Goal: Task Accomplishment & Management: Manage account settings

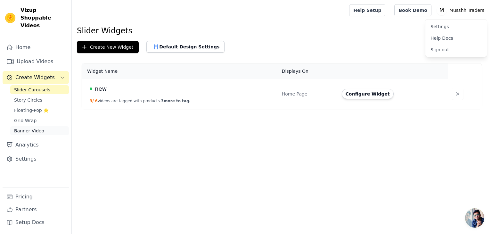
click at [49, 126] on link "Banner Video" at bounding box center [39, 130] width 59 height 9
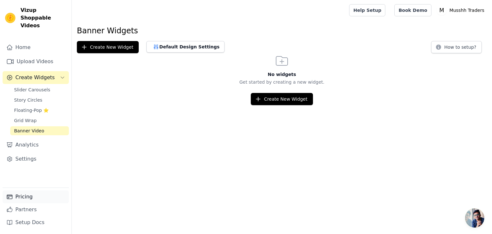
click at [30, 195] on link "Pricing" at bounding box center [36, 196] width 66 height 13
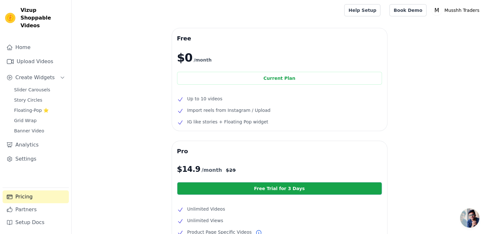
click at [434, 129] on div "Free $0 /month Current Plan Up to 10 videos Import reels from Instagram / Uploa…" at bounding box center [280, 196] width 416 height 337
click at [35, 85] on link "Slider Carousels" at bounding box center [39, 89] width 59 height 9
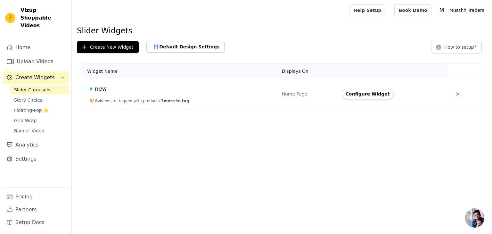
click at [231, 98] on td "new 3 / 6 videos are tagged with products. 3 more to tag." at bounding box center [180, 94] width 196 height 30
click at [373, 95] on button "Configure Widget" at bounding box center [368, 94] width 52 height 10
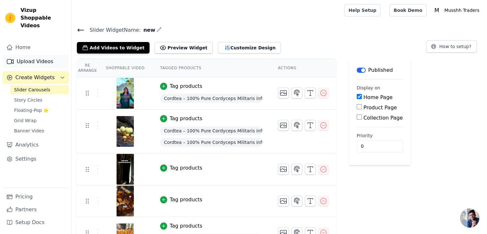
click at [17, 55] on link "Upload Videos" at bounding box center [36, 61] width 66 height 13
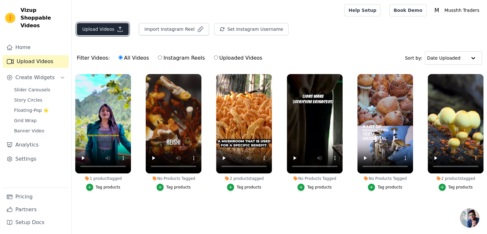
click at [96, 32] on button "Upload Videos" at bounding box center [103, 29] width 52 height 12
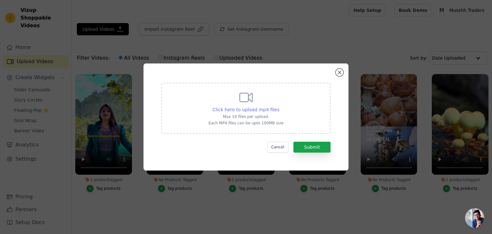
click at [235, 108] on span "Click here to upload mp4 files" at bounding box center [246, 109] width 67 height 5
click at [279, 106] on input "Click here to upload mp4 files Max 10 files per upload. Each MP4 files can be u…" at bounding box center [279, 106] width 0 height 0
type input "C:\fakepath\Cordtea benefits.mp4"
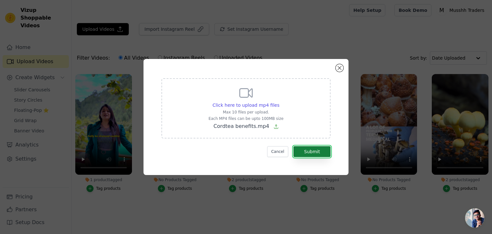
click at [314, 153] on button "Submit" at bounding box center [311, 151] width 37 height 11
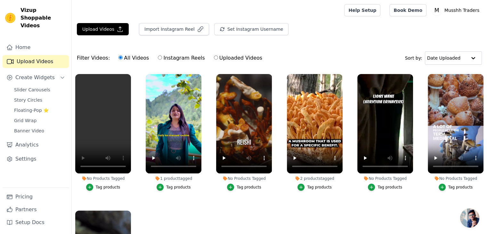
drag, startPoint x: 185, startPoint y: 218, endPoint x: 170, endPoint y: 204, distance: 19.7
click at [185, 218] on ul "No Products Tagged Tag products 1 product tagged Tag products No Products Tagge…" at bounding box center [280, 176] width 416 height 213
click at [44, 86] on span "Slider Carousels" at bounding box center [32, 89] width 36 height 6
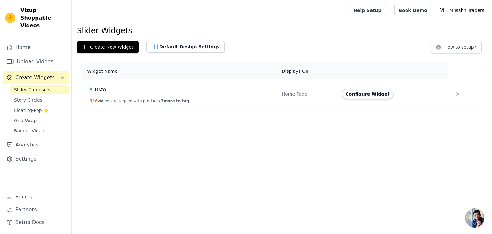
click at [384, 92] on button "Configure Widget" at bounding box center [368, 94] width 52 height 10
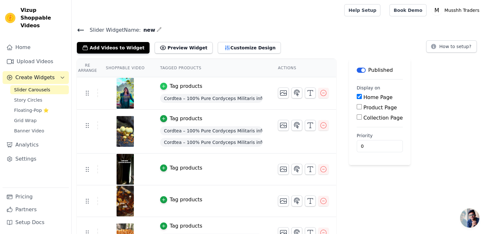
click at [162, 86] on icon "button" at bounding box center [163, 86] width 3 height 3
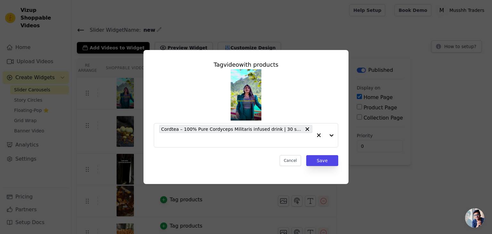
click at [341, 27] on div "Tag video with products Cordtea – 100% Pure Cordyceps Militaris infused drink |…" at bounding box center [246, 117] width 492 height 234
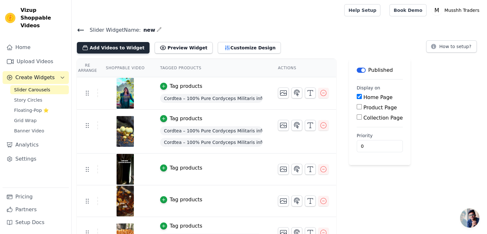
click at [101, 45] on button "Add Videos to Widget" at bounding box center [113, 48] width 73 height 12
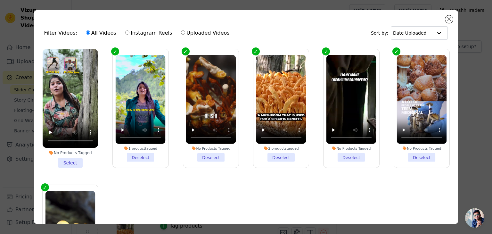
click at [69, 161] on li "No Products Tagged Select" at bounding box center [70, 108] width 55 height 119
click at [0, 0] on input "No Products Tagged Select" at bounding box center [0, 0] width 0 height 0
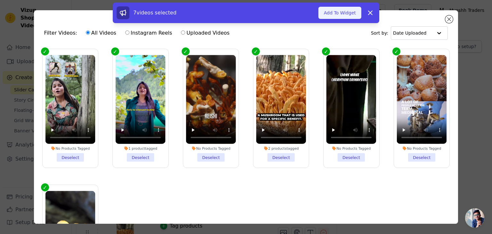
click at [349, 11] on button "Add To Widget" at bounding box center [339, 13] width 43 height 12
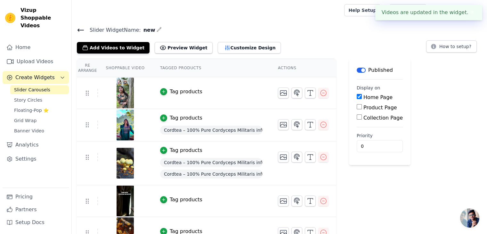
click at [170, 90] on div "Tag products" at bounding box center [186, 92] width 33 height 8
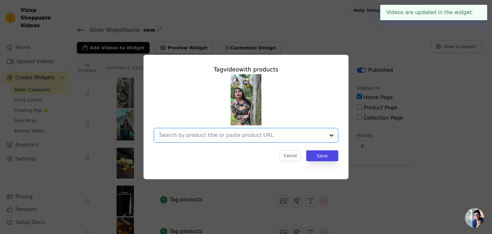
click at [252, 138] on input "text" at bounding box center [242, 135] width 166 height 8
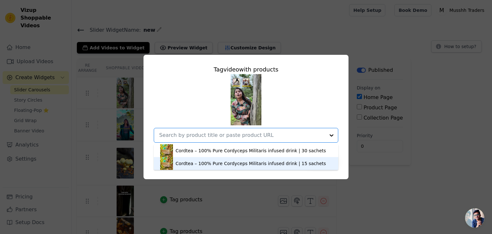
click at [228, 158] on div "Cordtea – 100% Pure Cordyceps Militaris infused drink | 15 sachets" at bounding box center [246, 163] width 172 height 13
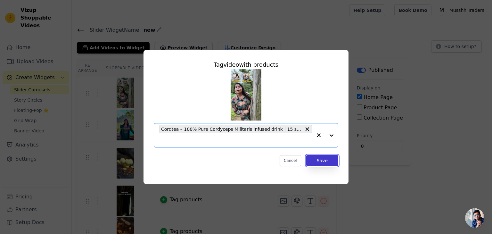
click at [316, 161] on button "Save" at bounding box center [322, 160] width 32 height 11
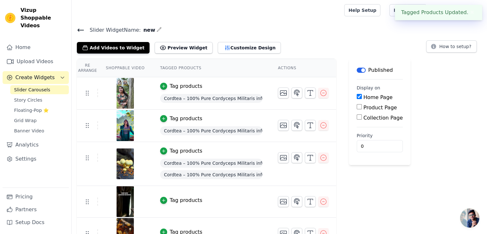
click at [451, 25] on main "Slider Widget Name: new Add Videos to Widget Preview Widget Customize Design Ho…" at bounding box center [280, 173] width 416 height 304
click at [461, 86] on div "Re Arrange Shoppable Video Tagged Products Actions Tag products Cordtea – 100% …" at bounding box center [280, 192] width 416 height 266
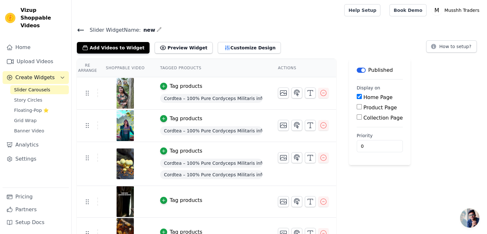
click at [357, 107] on input "Product Page" at bounding box center [359, 106] width 5 height 5
checkbox input "true"
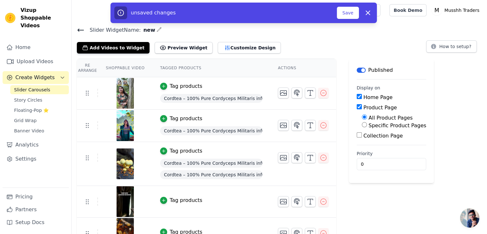
click at [357, 136] on input "Collection Page" at bounding box center [359, 134] width 5 height 5
click at [357, 135] on input "Collection Page" at bounding box center [359, 134] width 5 height 5
checkbox input "false"
click at [357, 106] on input "Product Page" at bounding box center [359, 106] width 5 height 5
checkbox input "false"
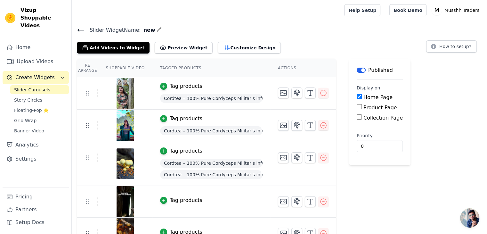
click at [29, 86] on span "Slider Carousels" at bounding box center [32, 89] width 36 height 6
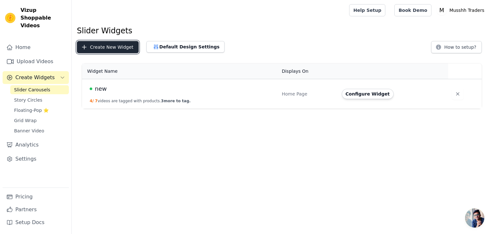
click at [102, 46] on button "Create New Widget" at bounding box center [108, 47] width 62 height 12
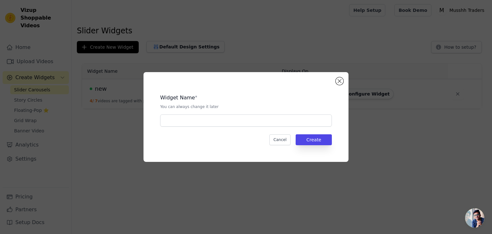
click at [244, 127] on div "Widget Name * You can always change it later Cancel Create" at bounding box center [246, 116] width 185 height 69
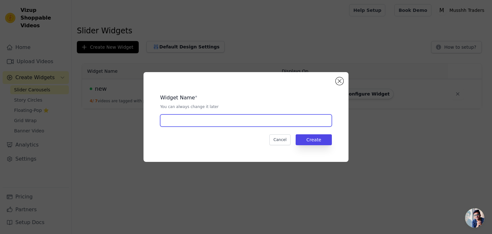
click at [231, 120] on input "text" at bounding box center [246, 120] width 172 height 12
type input "product page"
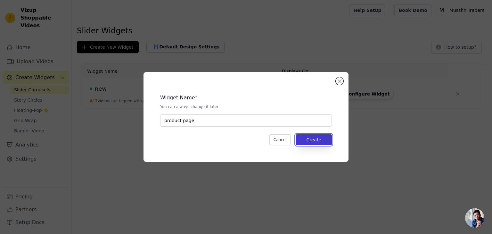
click at [325, 144] on button "Create" at bounding box center [314, 139] width 36 height 11
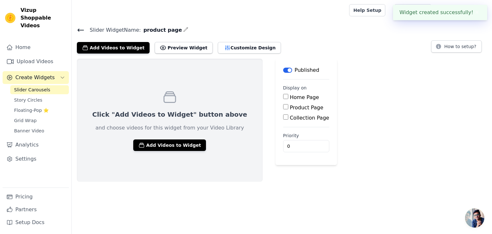
click at [290, 108] on label "Product Page" at bounding box center [307, 107] width 34 height 6
click at [283, 108] on input "Product Page" at bounding box center [285, 106] width 5 height 5
checkbox input "true"
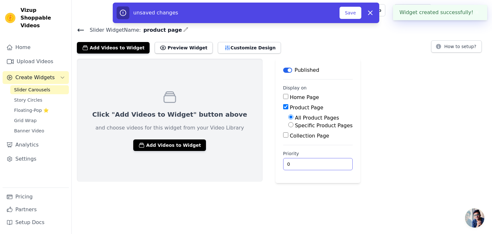
click at [297, 162] on input "0" at bounding box center [318, 164] width 70 height 12
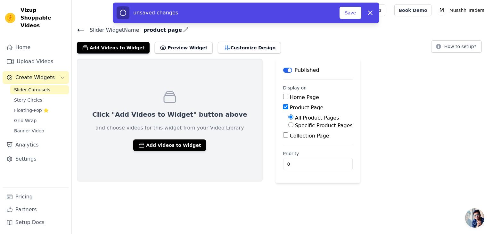
click at [430, 133] on div "Click "Add Videos to Widget" button above and choose videos for this widget fro…" at bounding box center [282, 121] width 420 height 124
click at [178, 150] on button "Add Videos to Widget" at bounding box center [169, 145] width 73 height 12
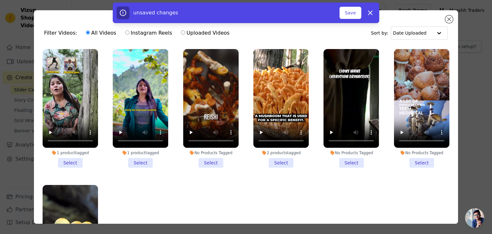
click at [72, 160] on li "1 product tagged Select" at bounding box center [70, 108] width 55 height 119
click at [0, 0] on input "1 product tagged Select" at bounding box center [0, 0] width 0 height 0
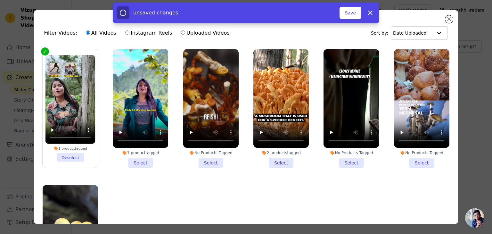
click at [139, 164] on li "1 product tagged Select" at bounding box center [140, 108] width 55 height 119
click at [0, 0] on input "1 product tagged Select" at bounding box center [0, 0] width 0 height 0
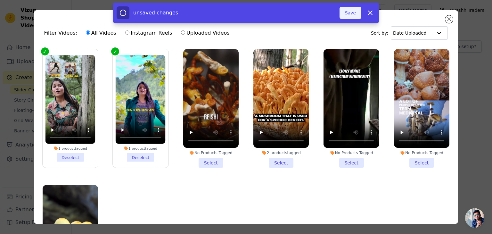
click at [345, 14] on button "Save" at bounding box center [351, 13] width 22 height 12
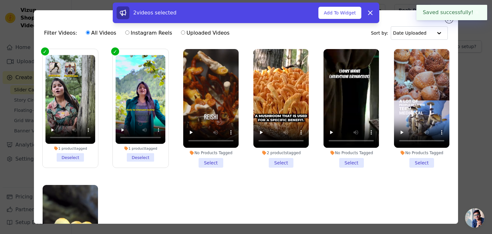
click at [478, 13] on button "✖" at bounding box center [476, 13] width 7 height 8
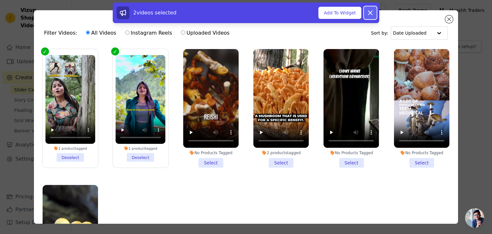
click at [371, 13] on icon at bounding box center [370, 13] width 4 height 4
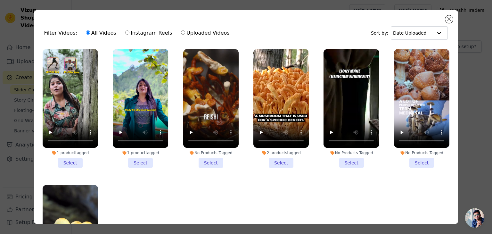
click at [137, 159] on li "1 product tagged Select" at bounding box center [140, 108] width 55 height 119
click at [0, 0] on input "1 product tagged Select" at bounding box center [0, 0] width 0 height 0
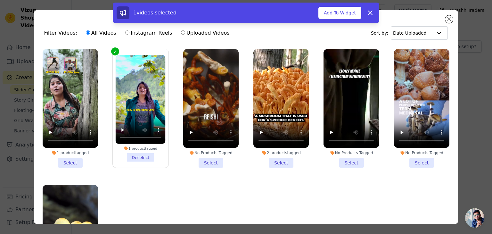
click at [78, 160] on li "1 product tagged Select" at bounding box center [70, 108] width 55 height 119
click at [0, 0] on input "1 product tagged Select" at bounding box center [0, 0] width 0 height 0
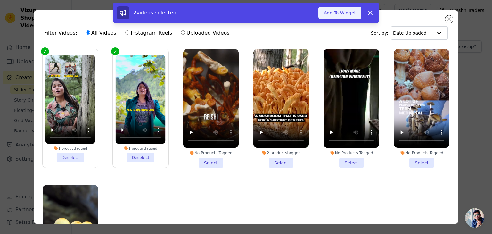
click at [338, 11] on button "Add To Widget" at bounding box center [339, 13] width 43 height 12
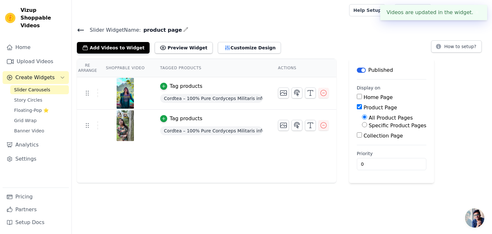
click at [461, 102] on div "Re Arrange Shoppable Video Tagged Products Actions Tag products Cordtea – 100% …" at bounding box center [282, 121] width 420 height 124
click at [443, 135] on div "Re Arrange Shoppable Video Tagged Products Actions Tag products Cordtea – 100% …" at bounding box center [282, 121] width 420 height 124
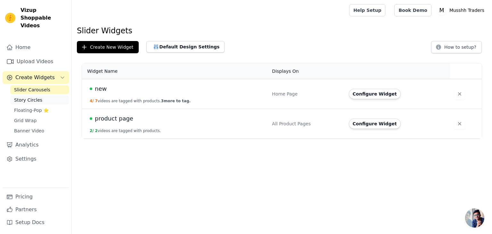
click at [36, 95] on link "Story Circles" at bounding box center [39, 99] width 59 height 9
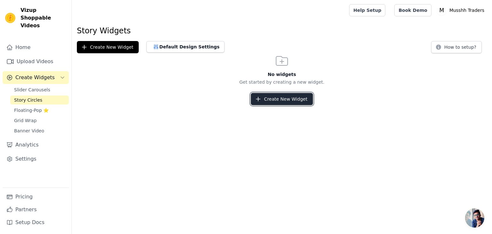
click at [283, 99] on button "Create New Widget" at bounding box center [282, 99] width 62 height 12
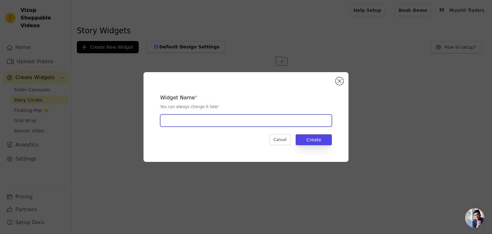
click at [226, 122] on input "text" at bounding box center [246, 120] width 172 height 12
type input "product page"
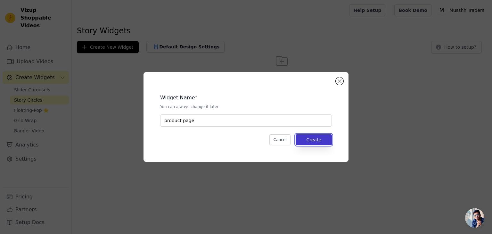
click at [325, 141] on button "Create" at bounding box center [314, 139] width 36 height 11
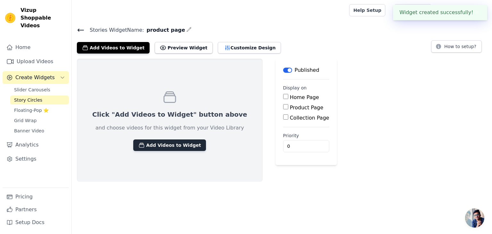
click at [163, 144] on button "Add Videos to Widget" at bounding box center [169, 145] width 73 height 12
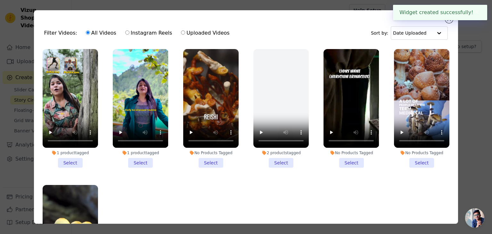
drag, startPoint x: 67, startPoint y: 159, endPoint x: 109, endPoint y: 159, distance: 42.3
click at [67, 159] on li "1 product tagged Select" at bounding box center [70, 108] width 55 height 119
click at [0, 0] on input "1 product tagged Select" at bounding box center [0, 0] width 0 height 0
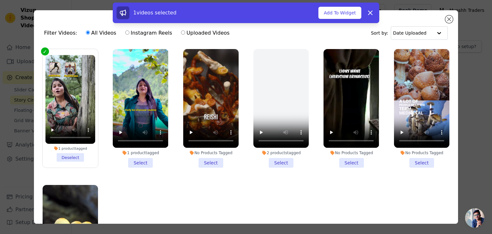
click at [146, 166] on div "1 product tagged Select" at bounding box center [140, 108] width 62 height 126
click at [143, 162] on li "1 product tagged Select" at bounding box center [140, 108] width 55 height 119
click at [0, 0] on input "1 product tagged Select" at bounding box center [0, 0] width 0 height 0
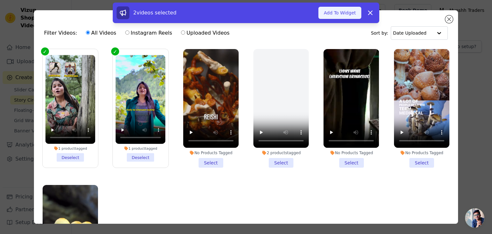
click at [360, 13] on button "Add To Widget" at bounding box center [339, 13] width 43 height 12
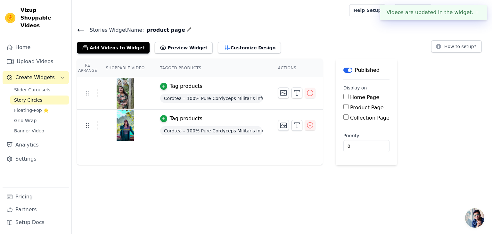
click at [360, 106] on label "Product Page" at bounding box center [367, 107] width 34 height 6
click at [349, 106] on input "Product Page" at bounding box center [345, 106] width 5 height 5
checkbox input "true"
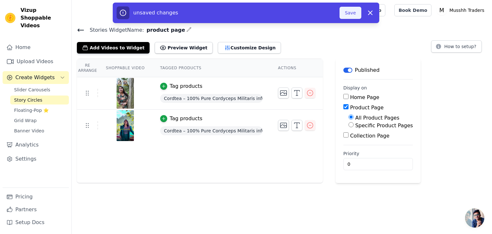
click at [349, 14] on button "Save" at bounding box center [351, 13] width 22 height 12
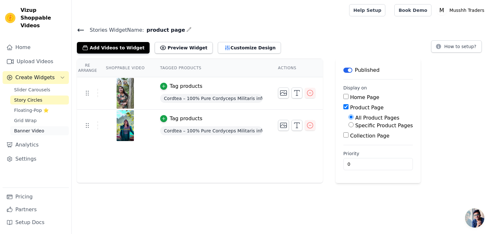
click at [38, 128] on span "Banner Video" at bounding box center [29, 131] width 30 height 6
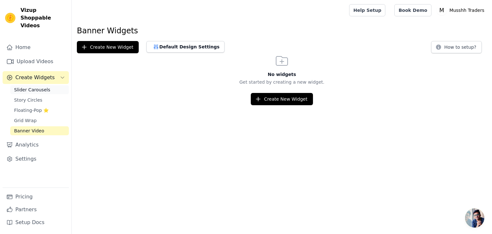
click at [35, 86] on span "Slider Carousels" at bounding box center [32, 89] width 36 height 6
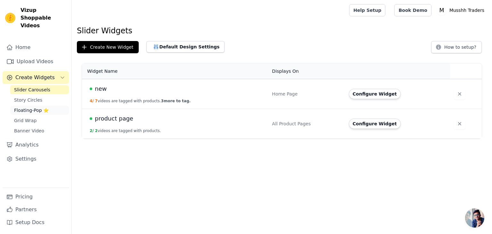
click at [53, 106] on link "Floating-Pop ⭐" at bounding box center [39, 110] width 59 height 9
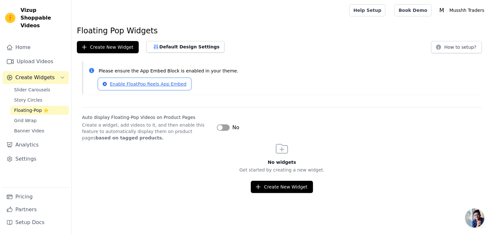
click at [169, 83] on link "Enable FloatPop Reels App Embed" at bounding box center [145, 83] width 92 height 11
click at [226, 126] on button "Label" at bounding box center [223, 127] width 13 height 6
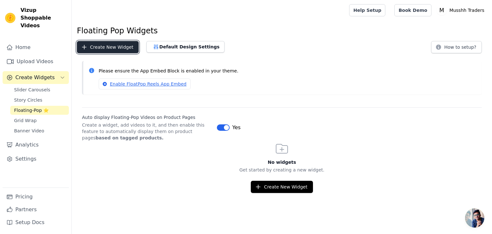
click at [118, 47] on button "Create New Widget" at bounding box center [108, 47] width 62 height 12
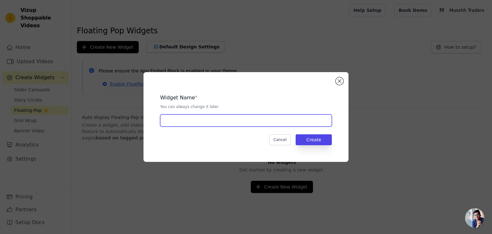
click at [219, 122] on input "text" at bounding box center [246, 120] width 172 height 12
type input "product page"
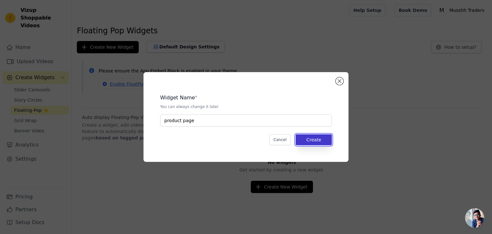
click at [315, 144] on button "Create" at bounding box center [314, 139] width 36 height 11
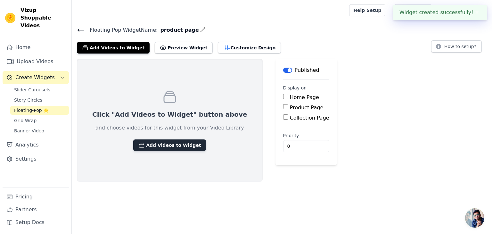
click at [158, 141] on button "Add Videos to Widget" at bounding box center [169, 145] width 73 height 12
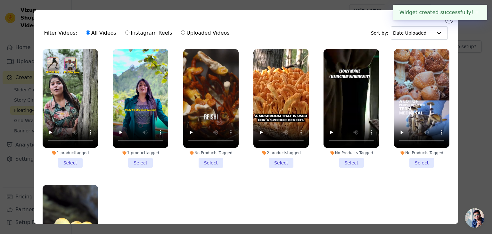
click at [68, 160] on li "1 product tagged Select" at bounding box center [70, 108] width 55 height 119
click at [0, 0] on input "1 product tagged Select" at bounding box center [0, 0] width 0 height 0
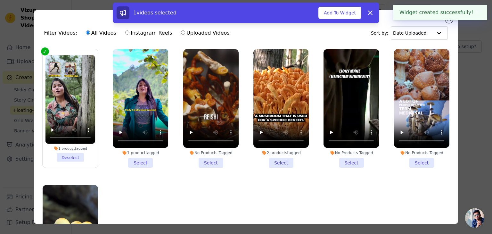
click at [136, 161] on li "1 product tagged Select" at bounding box center [140, 108] width 55 height 119
click at [0, 0] on input "1 product tagged Select" at bounding box center [0, 0] width 0 height 0
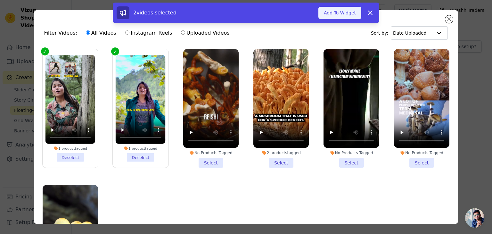
click at [352, 14] on button "Add To Widget" at bounding box center [339, 13] width 43 height 12
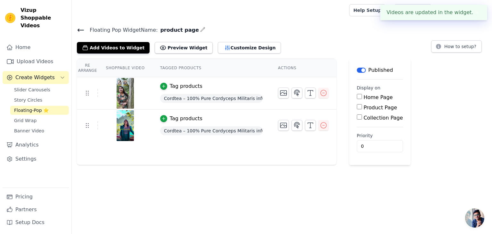
click at [375, 107] on label "Product Page" at bounding box center [381, 107] width 34 height 6
click at [362, 107] on input "Product Page" at bounding box center [359, 106] width 5 height 5
checkbox input "true"
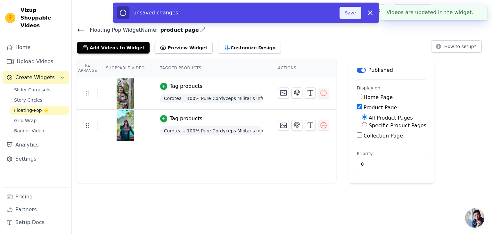
click at [350, 13] on button "Save" at bounding box center [351, 13] width 22 height 12
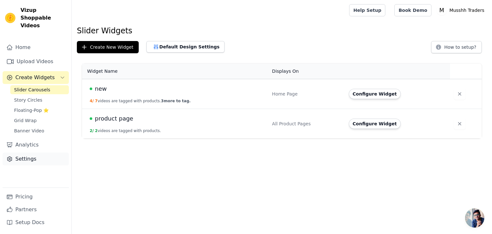
click at [38, 155] on link "Settings" at bounding box center [36, 158] width 66 height 13
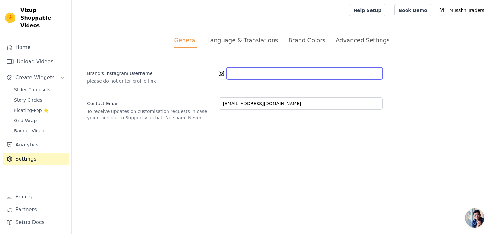
click at [258, 73] on input "Brand's Instagram Username" at bounding box center [304, 73] width 156 height 12
click at [249, 44] on div "Language & Translations" at bounding box center [242, 40] width 71 height 9
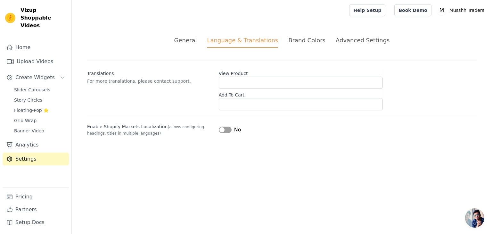
click at [300, 41] on div "Brand Colors" at bounding box center [306, 40] width 37 height 9
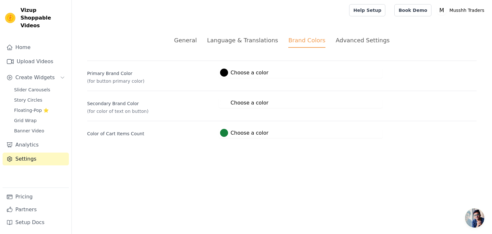
click at [347, 37] on div "Advanced Settings" at bounding box center [363, 40] width 54 height 9
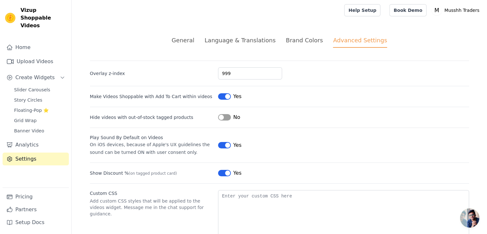
click at [191, 45] on li "General" at bounding box center [183, 42] width 23 height 12
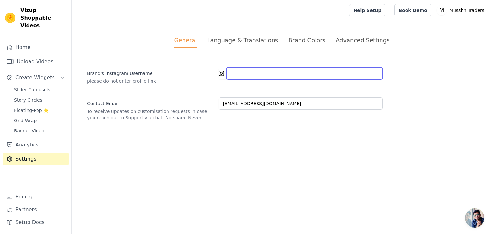
click at [275, 73] on input "Brand's Instagram Username" at bounding box center [304, 73] width 156 height 12
paste input "musshh.com_"
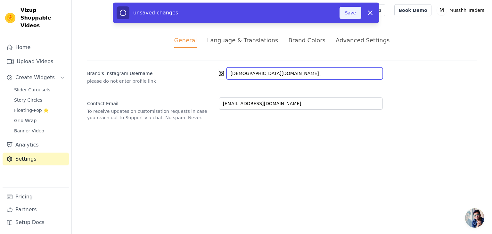
type input "musshh.com_"
click at [351, 14] on button "Save" at bounding box center [351, 13] width 22 height 12
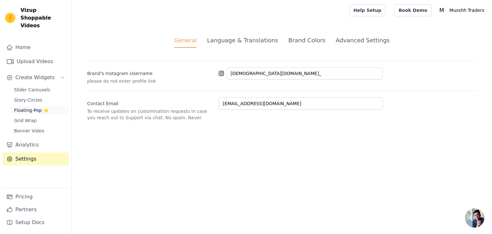
click at [13, 106] on link "Floating-Pop ⭐" at bounding box center [39, 110] width 59 height 9
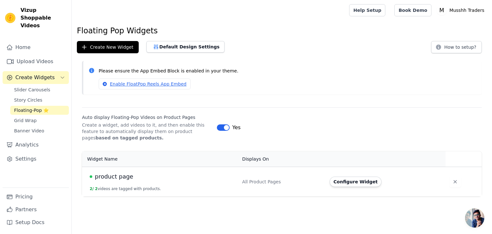
click at [362, 188] on td "Configure Widget" at bounding box center [386, 182] width 120 height 30
click at [187, 46] on button "Default Design Settings" at bounding box center [185, 47] width 78 height 12
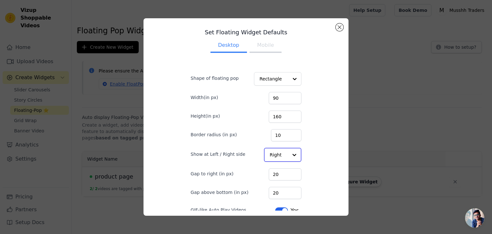
click at [288, 155] on div at bounding box center [294, 154] width 13 height 13
click at [274, 171] on div "Left" at bounding box center [282, 169] width 36 height 13
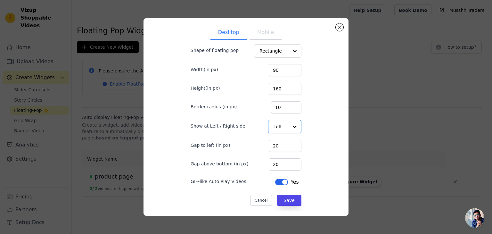
scroll to position [27, 0]
click at [278, 182] on button "Label" at bounding box center [281, 182] width 13 height 6
click at [285, 199] on button "Save" at bounding box center [289, 200] width 24 height 11
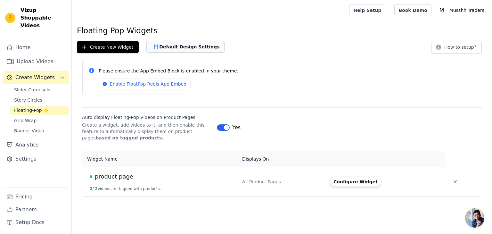
click at [201, 48] on button "Default Design Settings" at bounding box center [185, 47] width 78 height 12
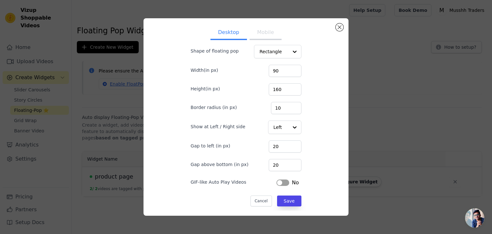
click at [260, 35] on button "Mobile" at bounding box center [266, 33] width 32 height 14
click at [235, 34] on button "Desktop" at bounding box center [228, 33] width 37 height 14
click at [270, 35] on button "Mobile" at bounding box center [266, 33] width 32 height 14
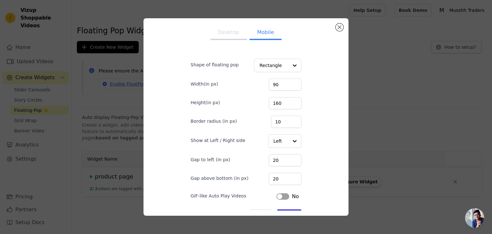
scroll to position [0, 0]
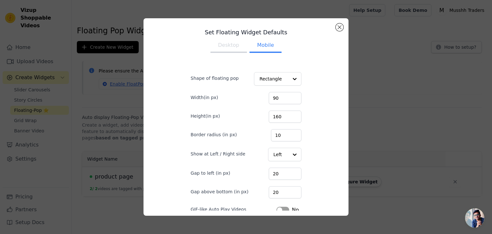
click at [221, 48] on button "Desktop" at bounding box center [228, 46] width 37 height 14
click at [268, 49] on button "Mobile" at bounding box center [266, 46] width 32 height 14
click at [344, 27] on div "Set Floating Widget Defaults Desktop Mobile Shape of floating pop Rectangle Wid…" at bounding box center [246, 116] width 205 height 197
click at [342, 27] on button "Close modal" at bounding box center [340, 27] width 8 height 8
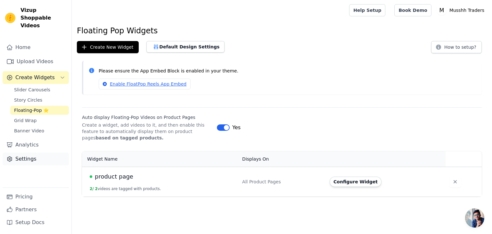
click at [35, 157] on link "Settings" at bounding box center [36, 158] width 66 height 13
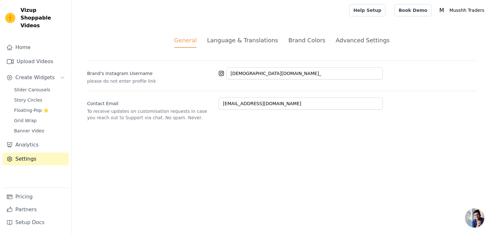
click at [238, 35] on div "General Language & Translations Brand Colors Advanced Settings unsaved changes …" at bounding box center [282, 79] width 420 height 116
click at [239, 37] on div "Language & Translations" at bounding box center [242, 40] width 71 height 9
